Goal: Information Seeking & Learning: Understand process/instructions

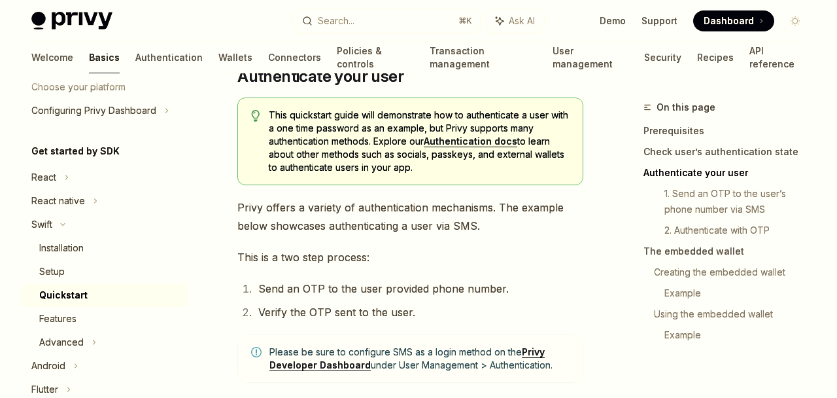
scroll to position [693, 0]
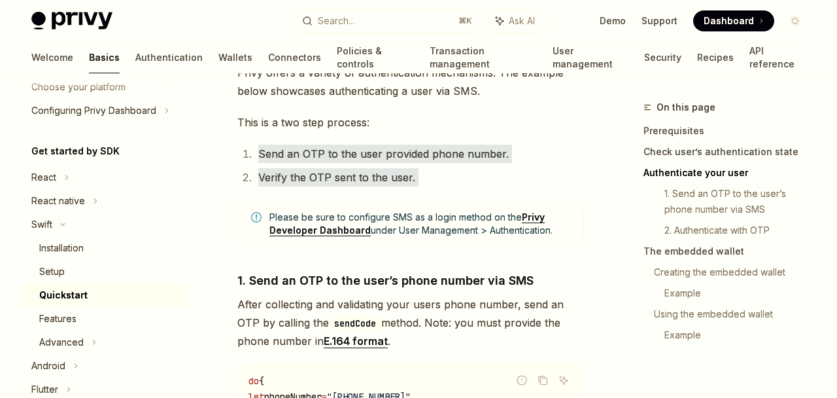
drag, startPoint x: 559, startPoint y: 198, endPoint x: 545, endPoint y: 132, distance: 67.5
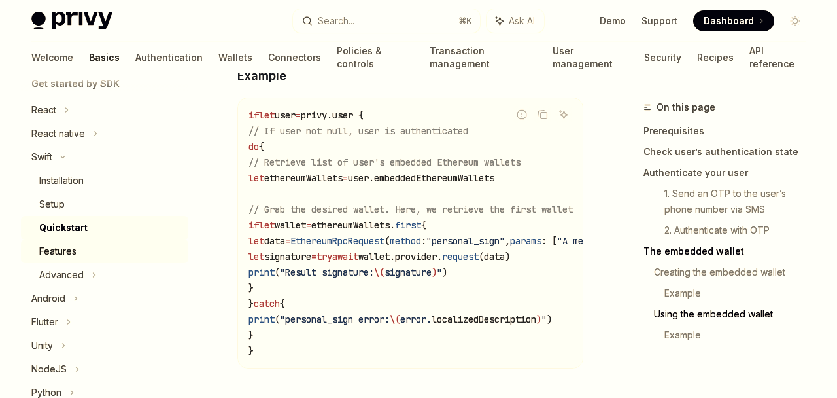
scroll to position [160, 0]
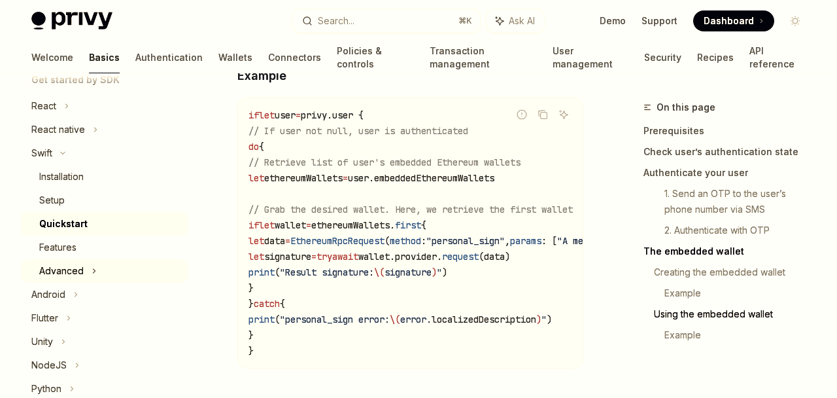
click at [82, 271] on div "Advanced" at bounding box center [61, 271] width 44 height 16
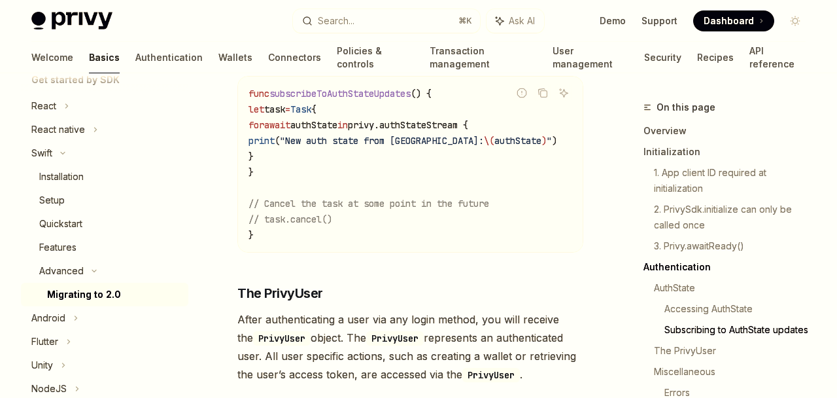
scroll to position [1606, 0]
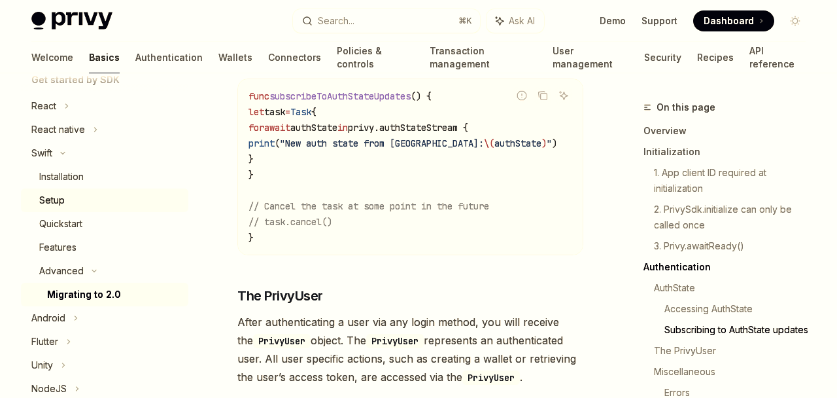
click at [77, 202] on div "Setup" at bounding box center [109, 200] width 141 height 16
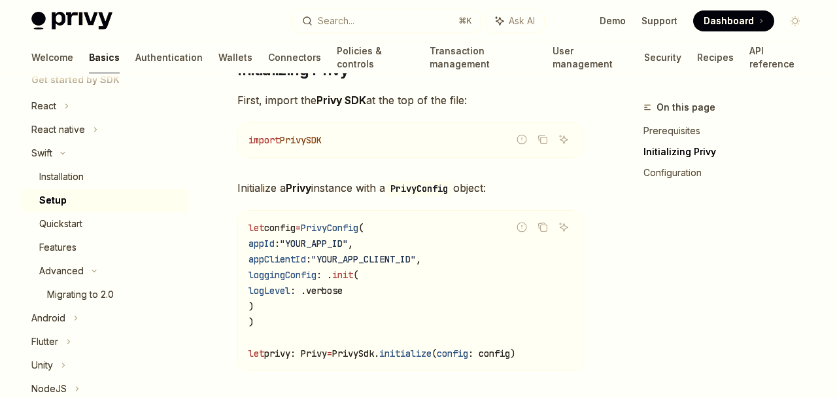
scroll to position [278, 0]
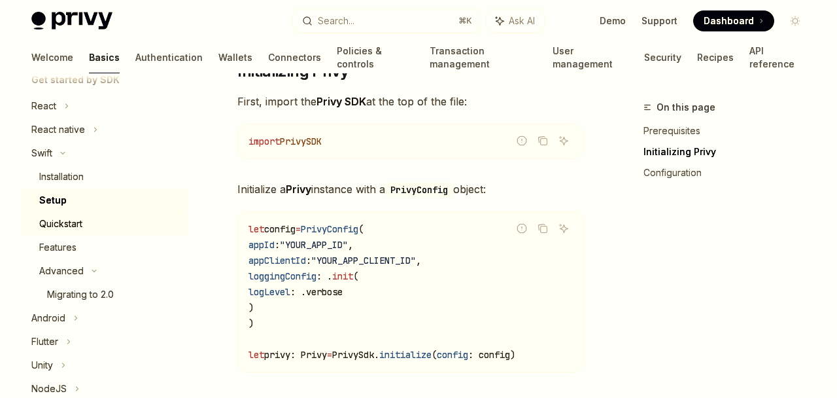
click at [87, 232] on link "Quickstart" at bounding box center [104, 224] width 167 height 24
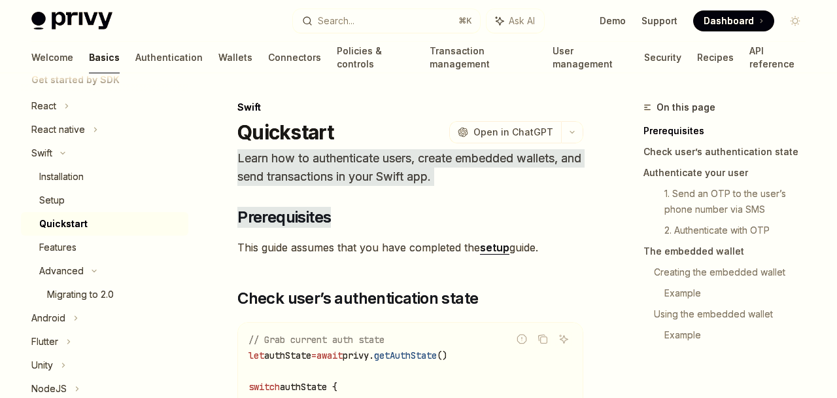
drag, startPoint x: 538, startPoint y: 217, endPoint x: 534, endPoint y: 149, distance: 68.2
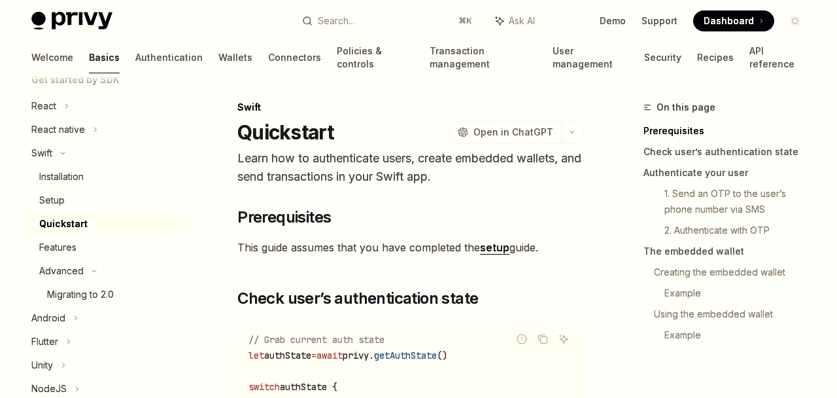
click at [527, 171] on p "Learn how to authenticate users, create embedded wallets, and send transactions…" at bounding box center [410, 167] width 346 height 37
click at [526, 180] on p "Learn how to authenticate users, create embedded wallets, and send transactions…" at bounding box center [410, 167] width 346 height 37
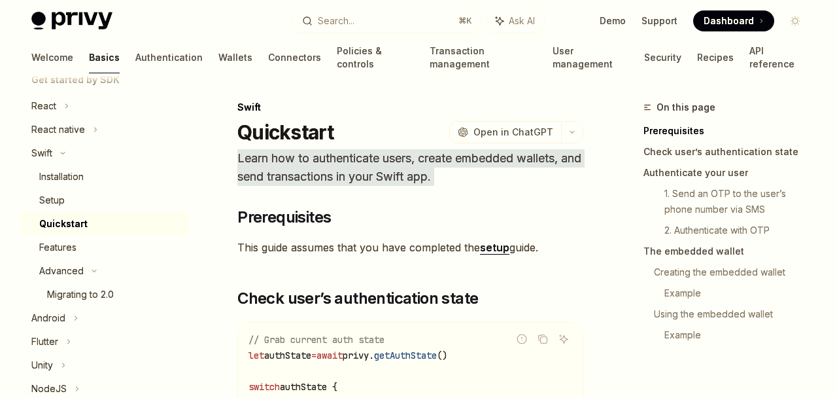
click at [526, 180] on p "Learn how to authenticate users, create embedded wallets, and send transactions…" at bounding box center [410, 167] width 346 height 37
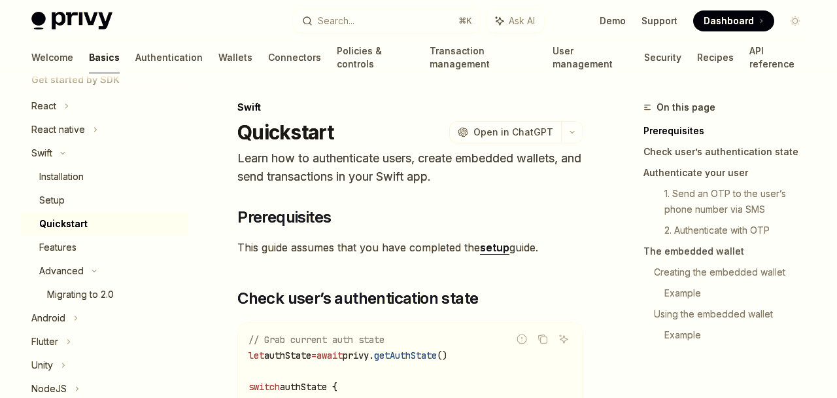
click at [526, 180] on p "Learn how to authenticate users, create embedded wallets, and send transactions…" at bounding box center [410, 167] width 346 height 37
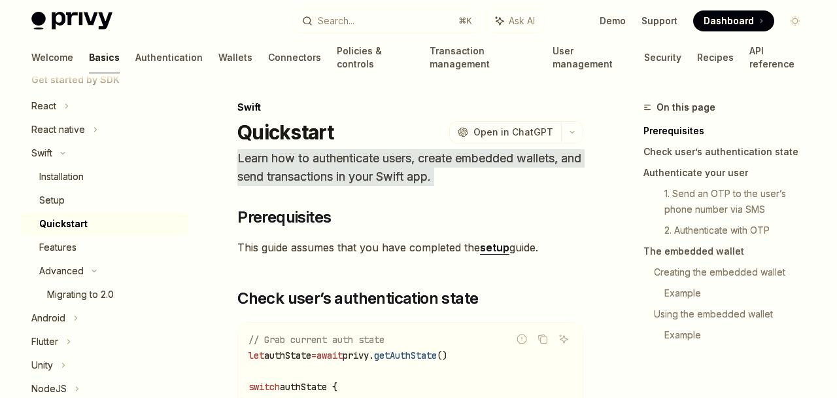
click at [526, 180] on p "Learn how to authenticate users, create embedded wallets, and send transactions…" at bounding box center [410, 167] width 346 height 37
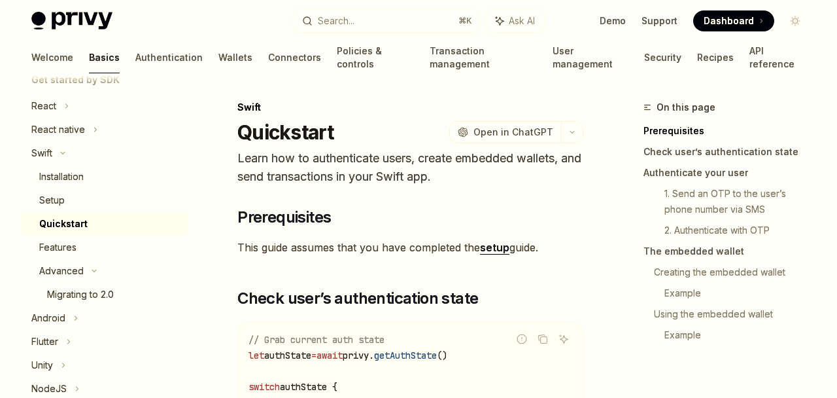
click at [526, 180] on p "Learn how to authenticate users, create embedded wallets, and send transactions…" at bounding box center [410, 167] width 346 height 37
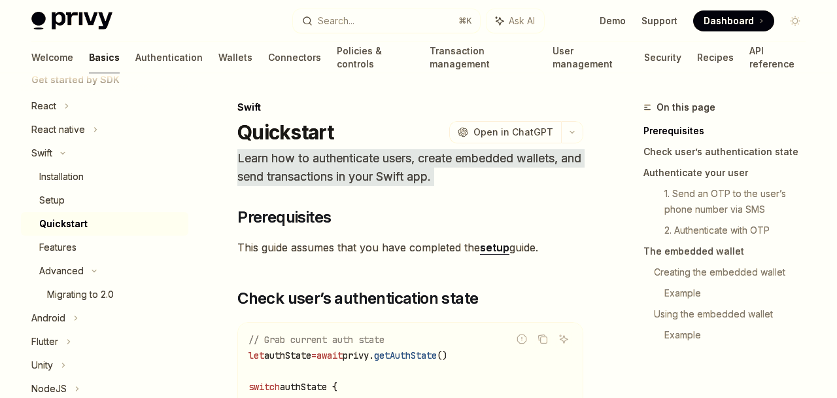
click at [526, 180] on p "Learn how to authenticate users, create embedded wallets, and send transactions…" at bounding box center [410, 167] width 346 height 37
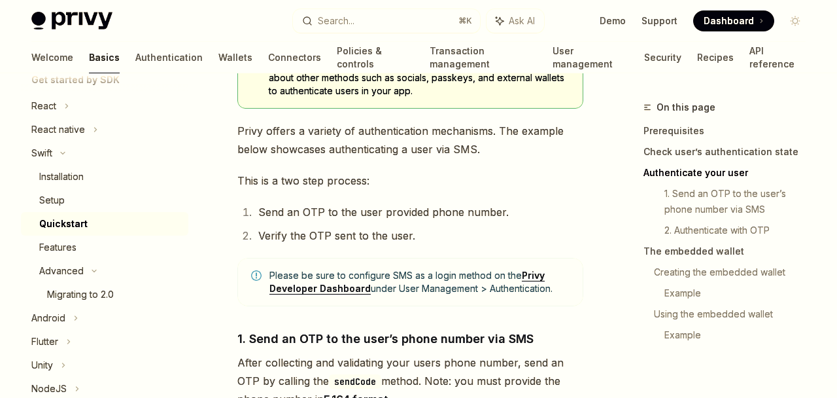
scroll to position [734, 0]
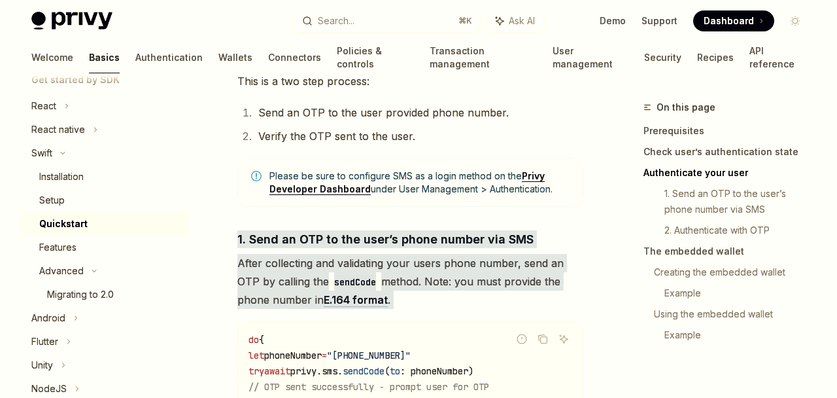
drag, startPoint x: 494, startPoint y: 315, endPoint x: 480, endPoint y: 226, distance: 90.1
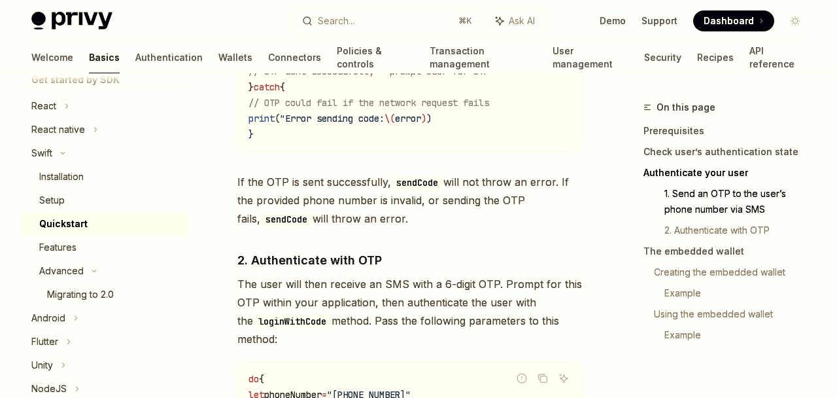
scroll to position [1166, 0]
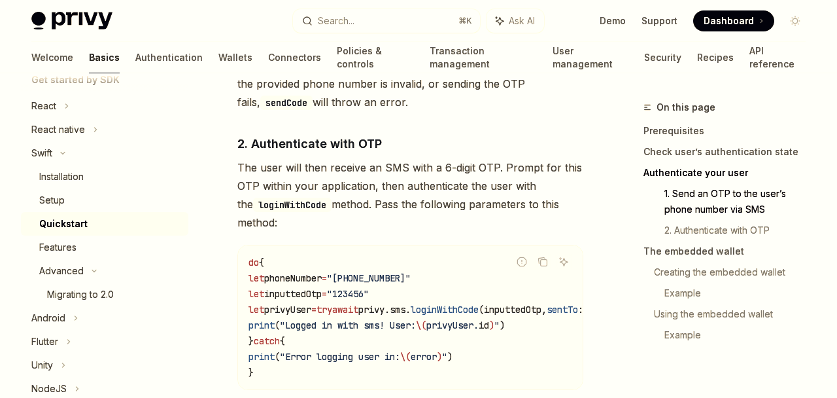
drag, startPoint x: 477, startPoint y: 236, endPoint x: 456, endPoint y: 239, distance: 21.2
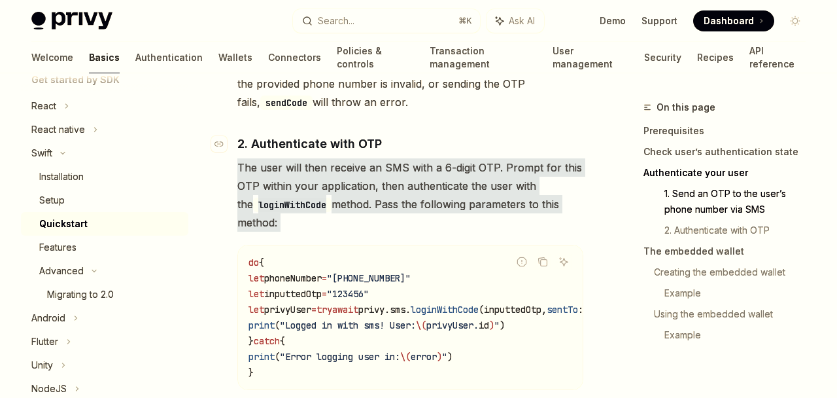
drag, startPoint x: 454, startPoint y: 245, endPoint x: 455, endPoint y: 157, distance: 88.3
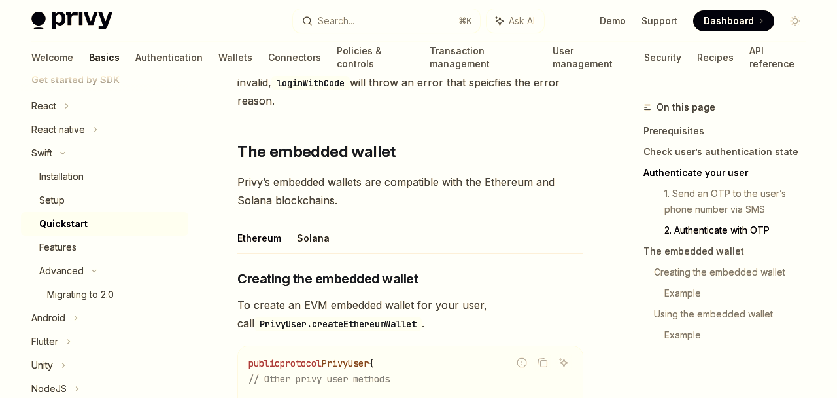
scroll to position [1570, 0]
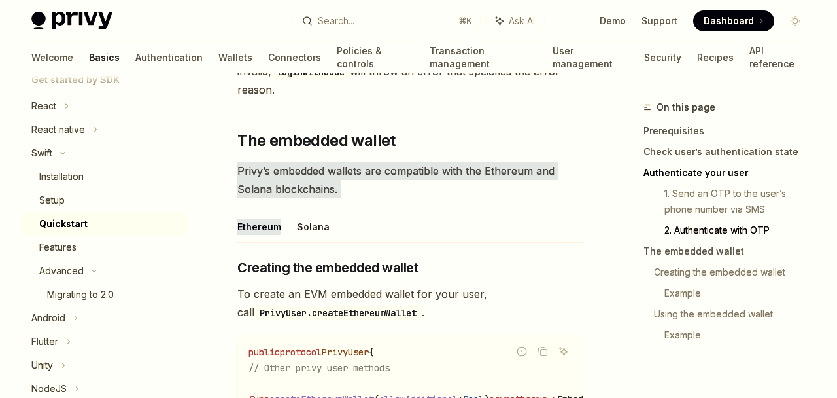
drag, startPoint x: 450, startPoint y: 226, endPoint x: 450, endPoint y: 169, distance: 56.9
click at [450, 169] on div "​ Prerequisites This guide assumes that you have completed the setup guide. ​ C…" at bounding box center [410, 186] width 346 height 3098
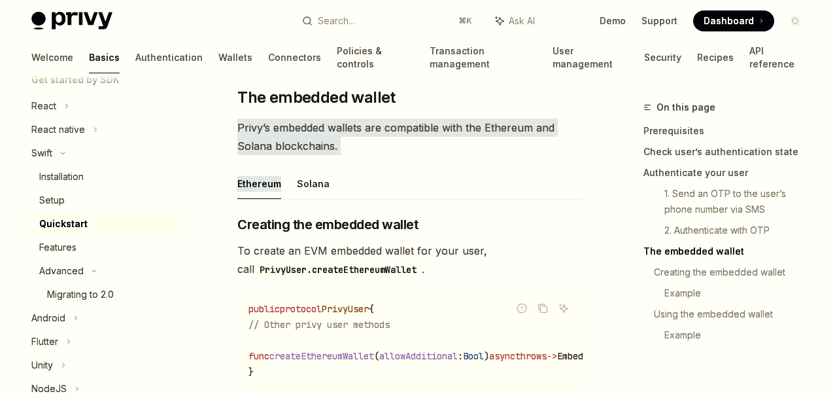
scroll to position [1678, 0]
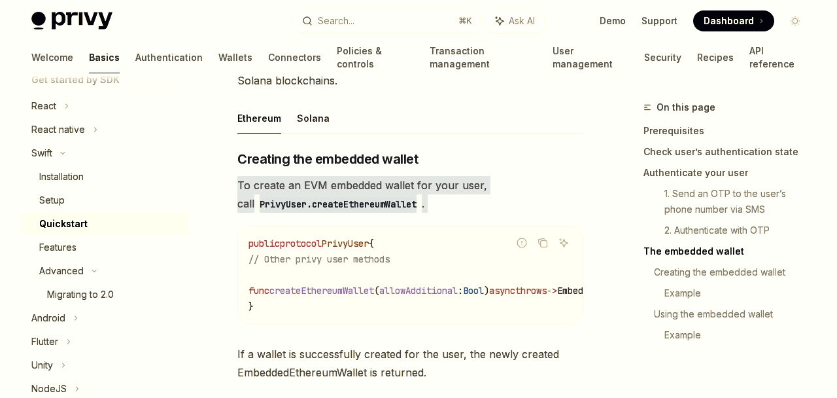
drag, startPoint x: 443, startPoint y: 226, endPoint x: 444, endPoint y: 181, distance: 44.5
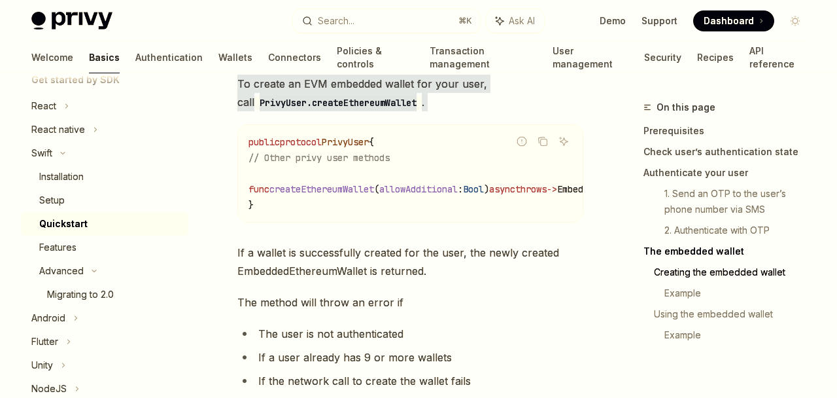
scroll to position [1817, 0]
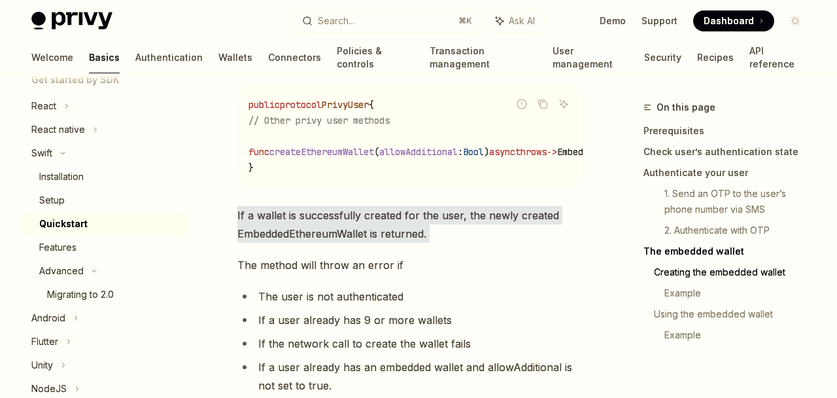
drag, startPoint x: 451, startPoint y: 264, endPoint x: 451, endPoint y: 217, distance: 47.1
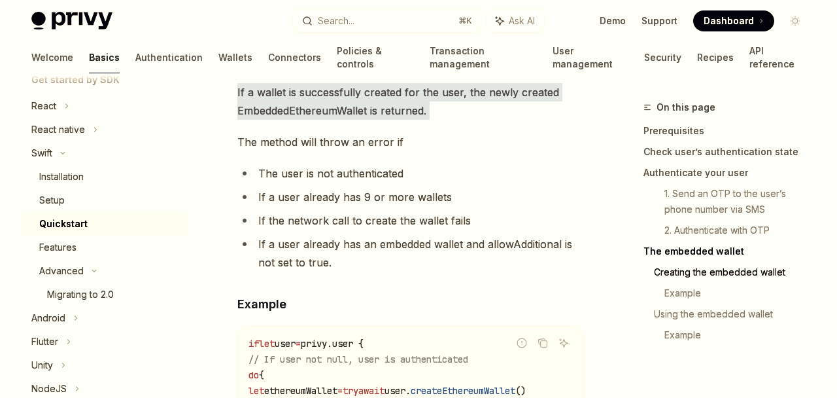
scroll to position [1942, 0]
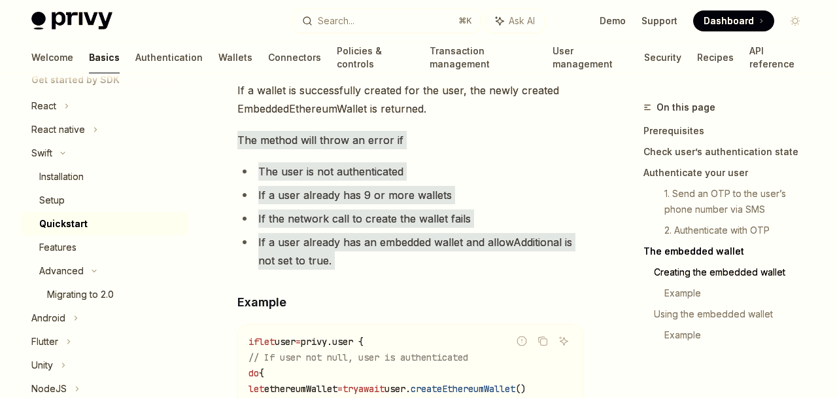
drag, startPoint x: 451, startPoint y: 296, endPoint x: 436, endPoint y: 145, distance: 151.2
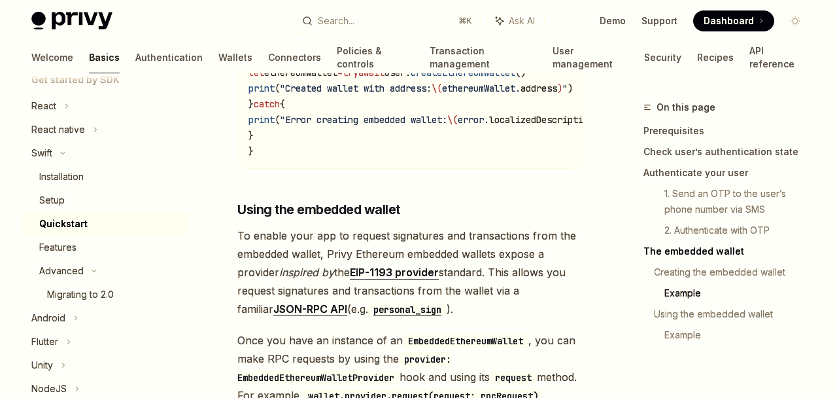
scroll to position [2338, 0]
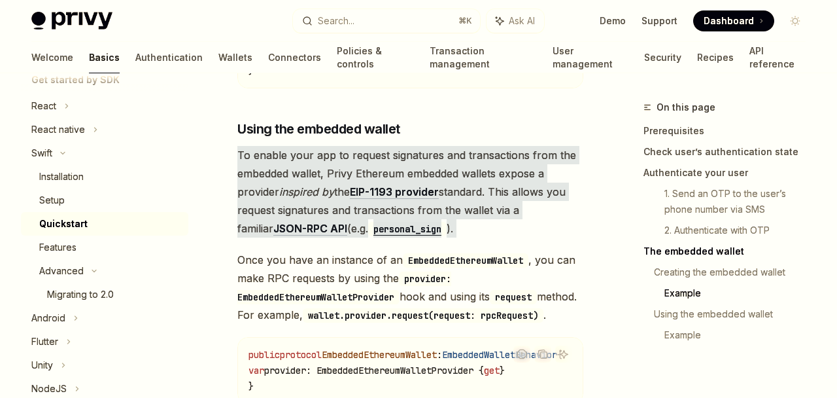
drag, startPoint x: 440, startPoint y: 166, endPoint x: 447, endPoint y: 262, distance: 96.4
click at [447, 262] on div "​ Creating the embedded wallet To create an EVM embedded wallet for your user, …" at bounding box center [410, 228] width 346 height 1477
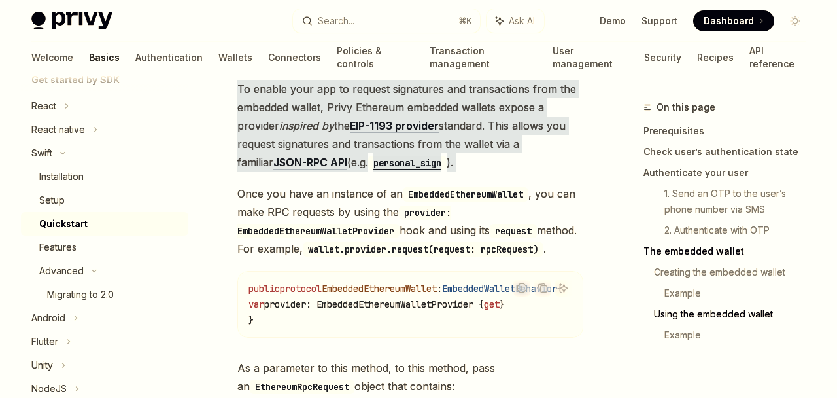
scroll to position [2431, 0]
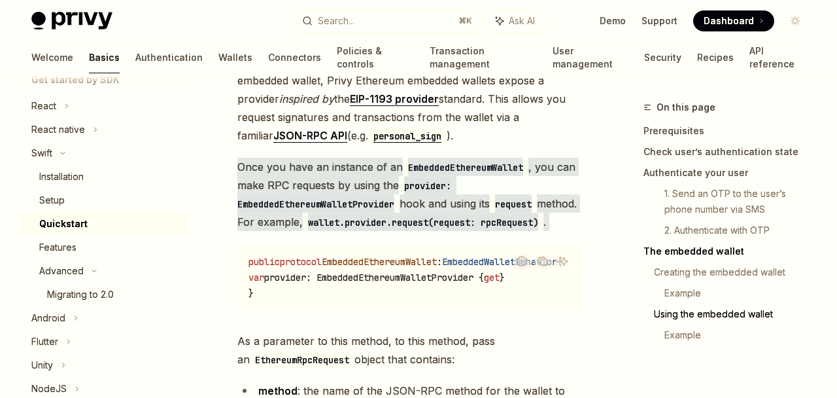
drag, startPoint x: 459, startPoint y: 275, endPoint x: 461, endPoint y: 169, distance: 106.7
click at [461, 169] on div "​ Creating the embedded wallet To create an EVM embedded wallet for your user, …" at bounding box center [410, 135] width 346 height 1477
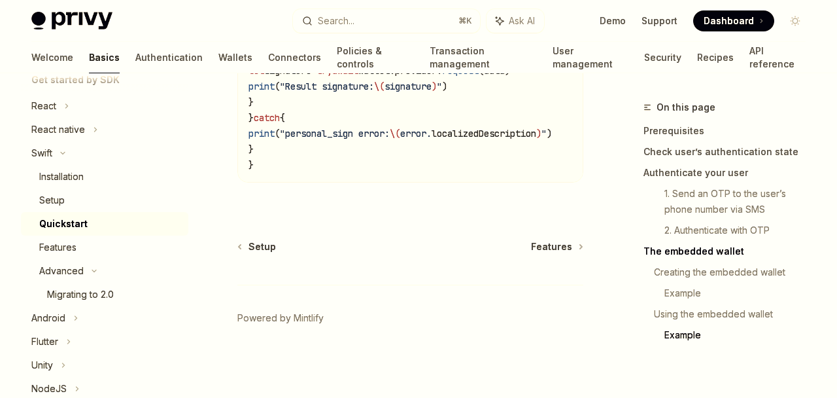
scroll to position [3151, 0]
click at [135, 63] on link "Authentication" at bounding box center [168, 57] width 67 height 31
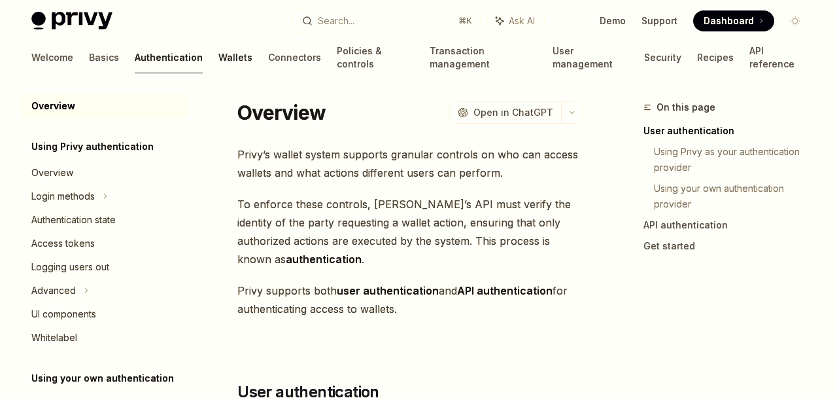
click at [219, 60] on link "Wallets" at bounding box center [236, 57] width 34 height 31
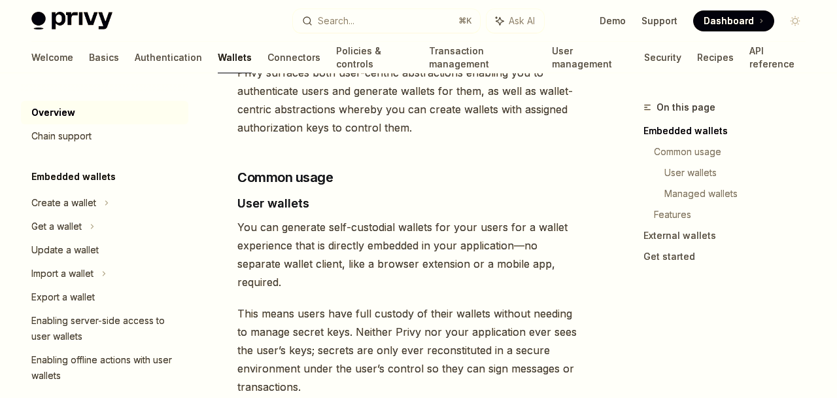
scroll to position [957, 0]
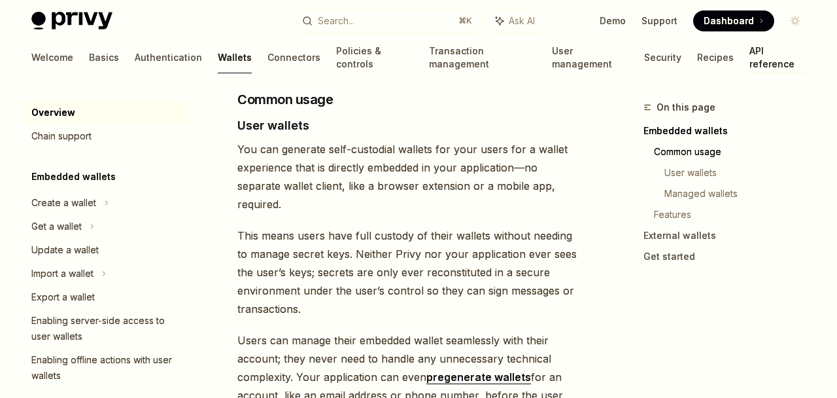
click at [750, 61] on link "API reference" at bounding box center [778, 57] width 56 height 31
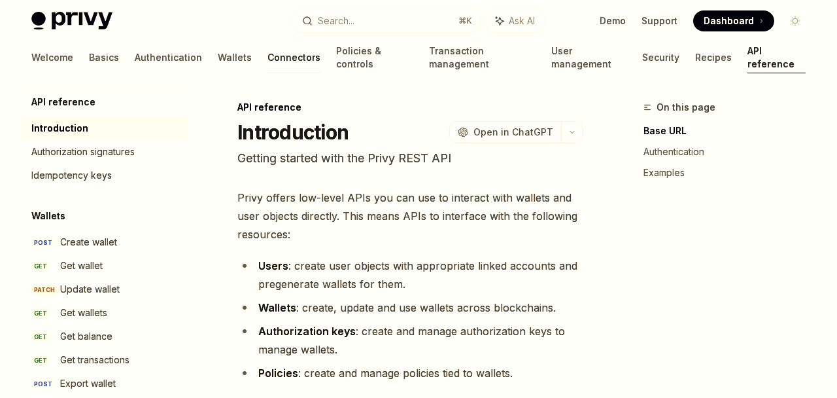
click at [268, 60] on link "Connectors" at bounding box center [294, 57] width 53 height 31
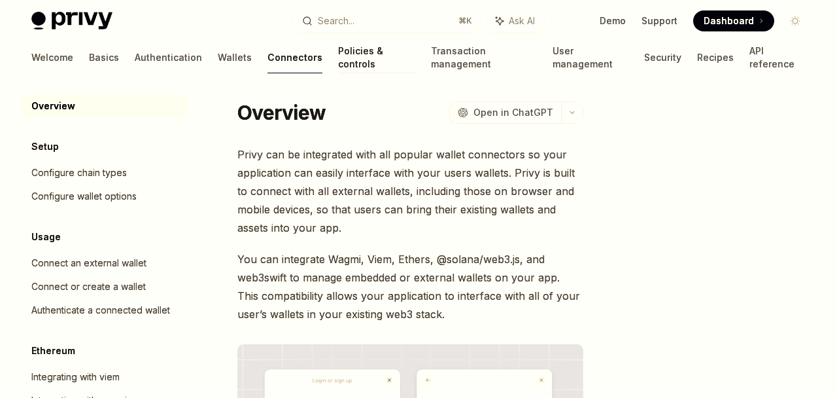
click at [345, 63] on link "Policies & controls" at bounding box center [376, 57] width 77 height 31
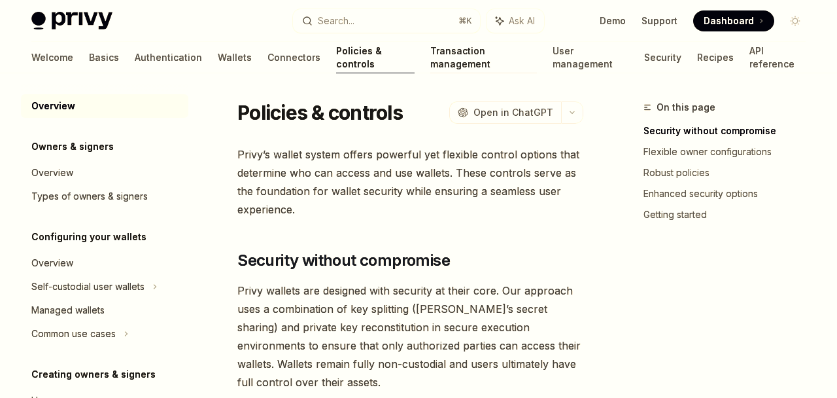
click at [430, 60] on link "Transaction management" at bounding box center [483, 57] width 107 height 31
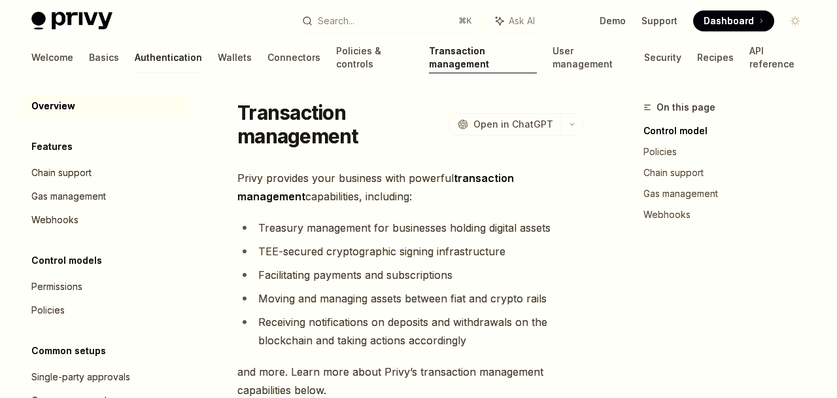
click at [136, 56] on link "Authentication" at bounding box center [168, 57] width 67 height 31
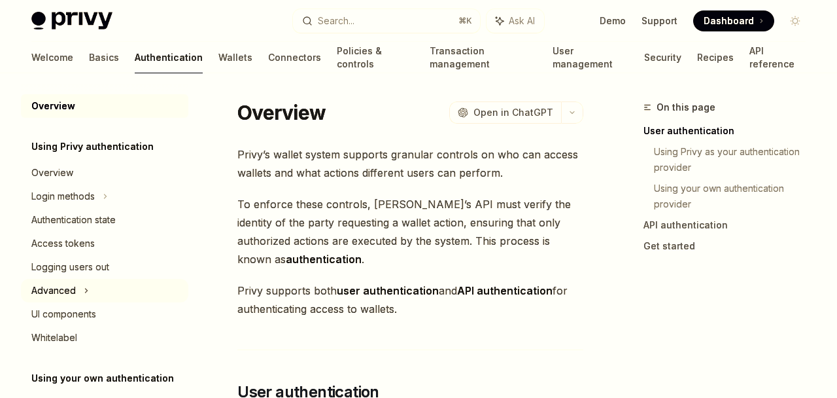
scroll to position [92, 0]
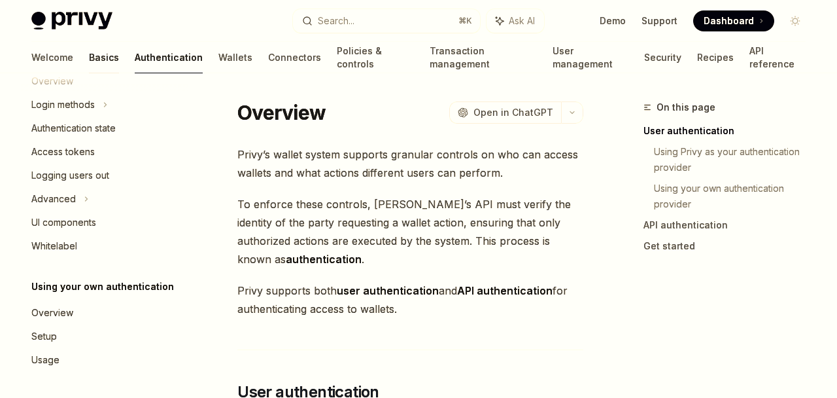
click at [89, 62] on link "Basics" at bounding box center [104, 57] width 30 height 31
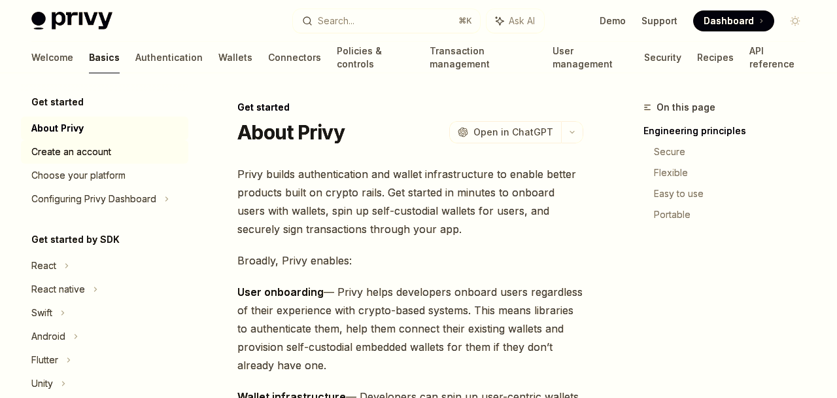
click at [142, 148] on div "Create an account" at bounding box center [105, 152] width 149 height 16
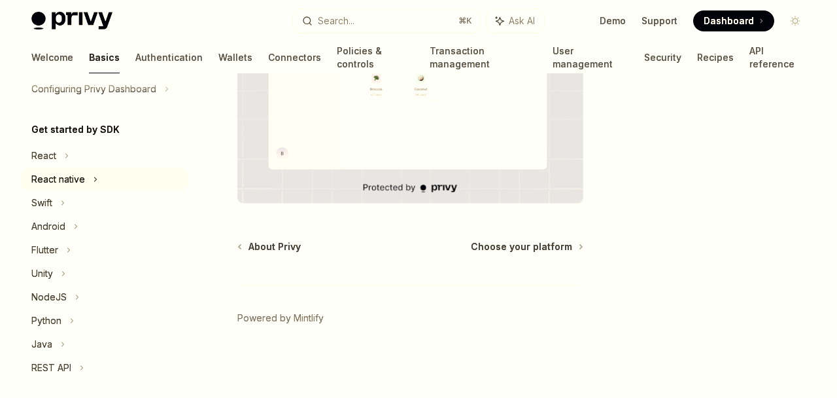
scroll to position [111, 0]
click at [78, 198] on div "Swift" at bounding box center [104, 202] width 167 height 24
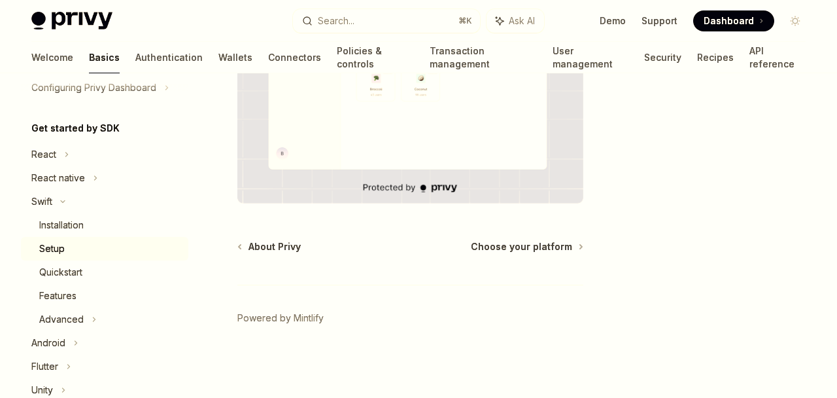
click at [77, 249] on div "Setup" at bounding box center [109, 249] width 141 height 16
click at [58, 246] on div "Setup" at bounding box center [52, 249] width 26 height 16
click at [67, 238] on link "Setup" at bounding box center [104, 249] width 167 height 24
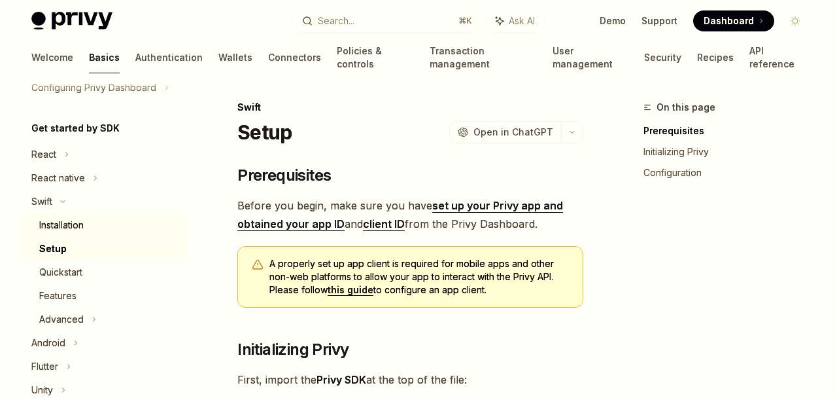
click at [70, 226] on div "Installation" at bounding box center [61, 225] width 44 height 16
click at [65, 226] on div "Installation" at bounding box center [61, 225] width 44 height 16
type textarea "*"
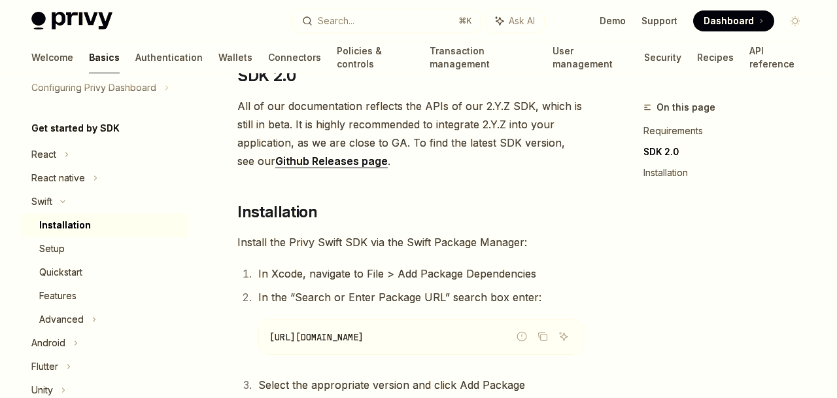
scroll to position [170, 0]
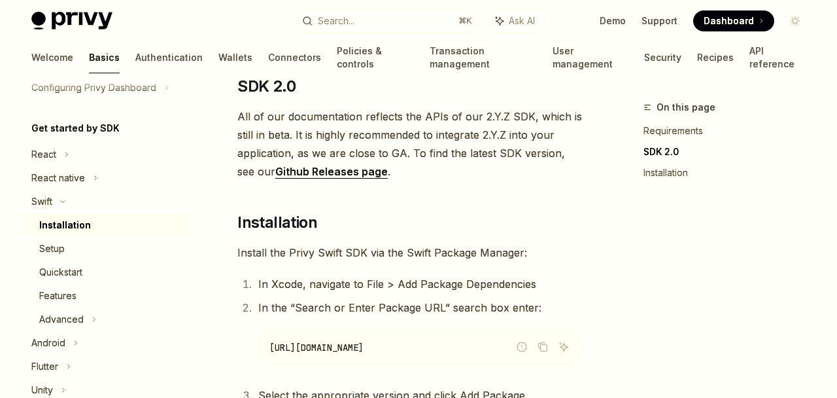
click at [345, 176] on link "Github Releases page" at bounding box center [331, 172] width 113 height 14
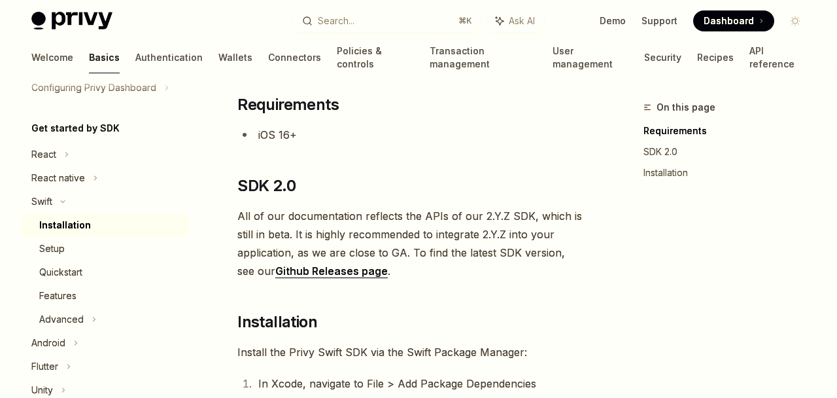
scroll to position [79, 0]
